Goal: Information Seeking & Learning: Learn about a topic

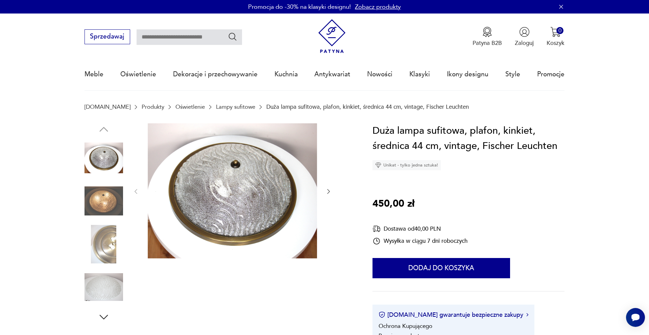
type input "******"
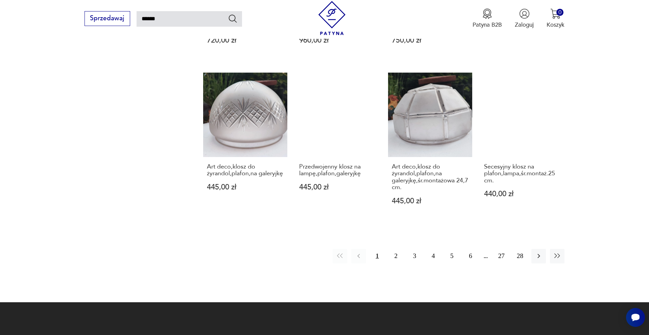
scroll to position [578, 0]
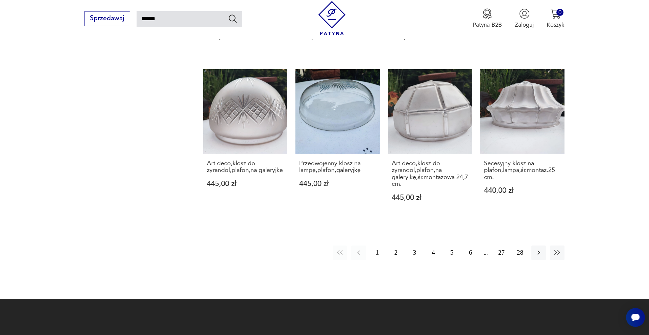
click at [397, 246] on button "2" at bounding box center [396, 253] width 15 height 15
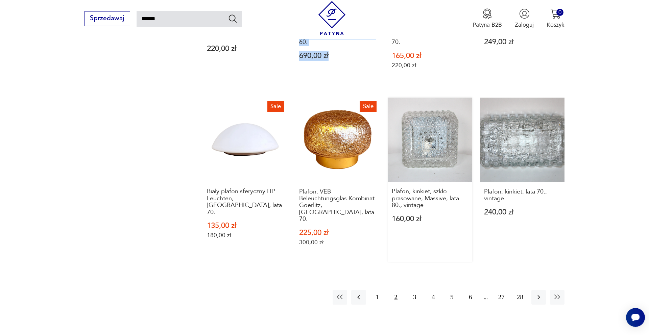
scroll to position [705, 0]
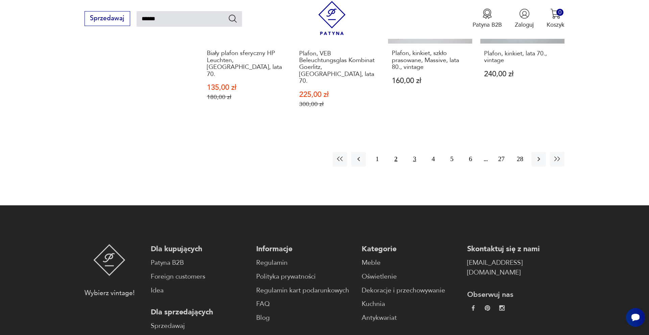
click at [413, 152] on button "3" at bounding box center [414, 159] width 15 height 15
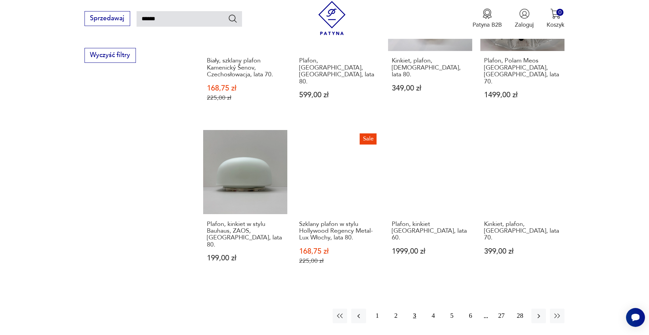
scroll to position [550, 0]
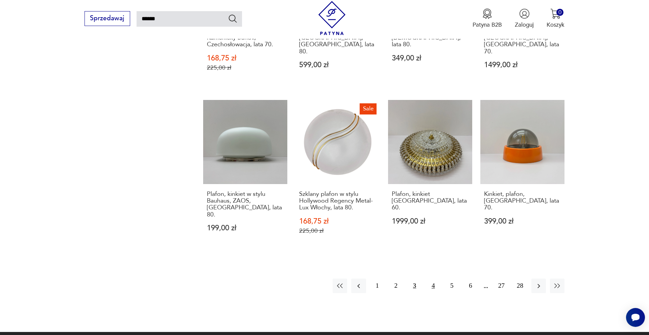
click at [434, 279] on button "4" at bounding box center [433, 286] width 15 height 15
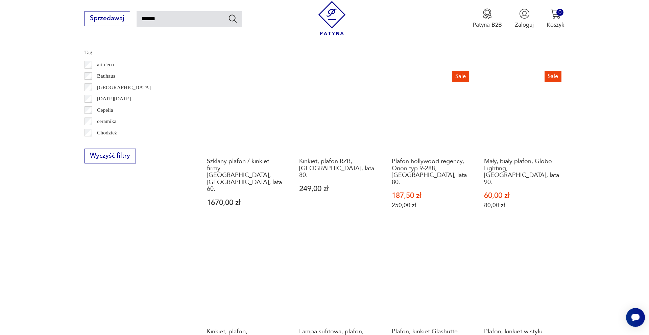
scroll to position [421, 0]
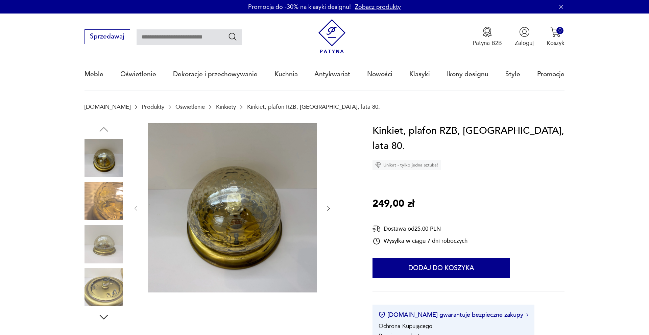
click at [106, 246] on img at bounding box center [104, 244] width 39 height 39
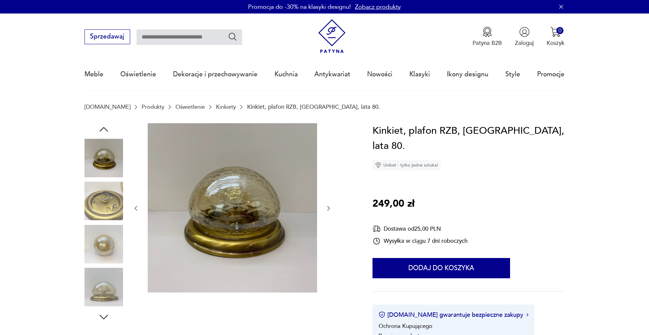
click at [101, 290] on img at bounding box center [104, 287] width 39 height 39
